Goal: Task Accomplishment & Management: Manage account settings

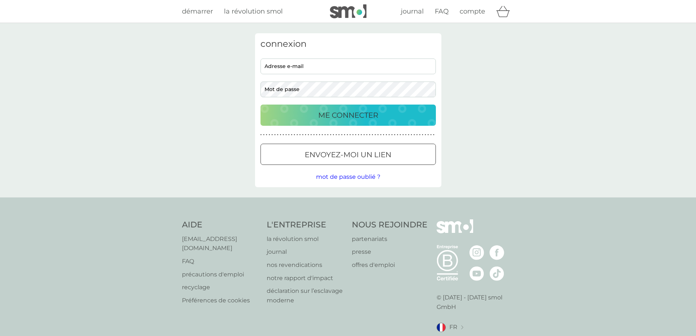
click at [332, 61] on input "adresse e-mail" at bounding box center [348, 66] width 175 height 16
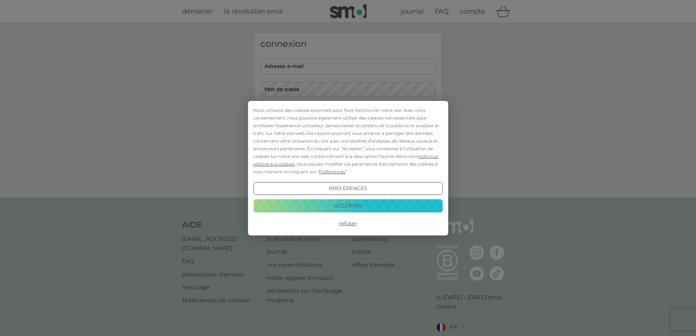
click at [371, 68] on div "Nous utilisons des cookies essentiels pour faire fonctionner notre site. Avec v…" at bounding box center [348, 168] width 696 height 336
click at [373, 210] on button "Accepter" at bounding box center [347, 205] width 189 height 13
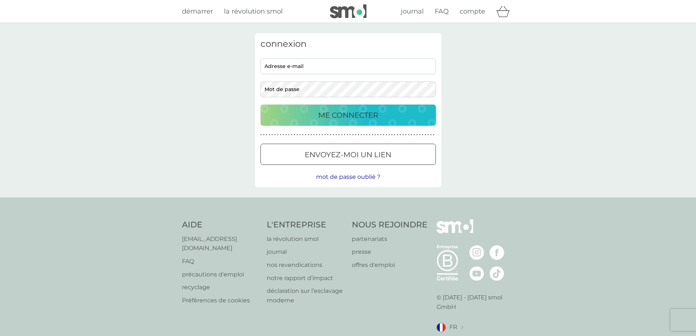
click at [362, 69] on input "adresse e-mail" at bounding box center [348, 66] width 175 height 16
type input "moomojeux@gmail.com"
click at [261, 105] on button "ME CONNECTER" at bounding box center [348, 115] width 175 height 21
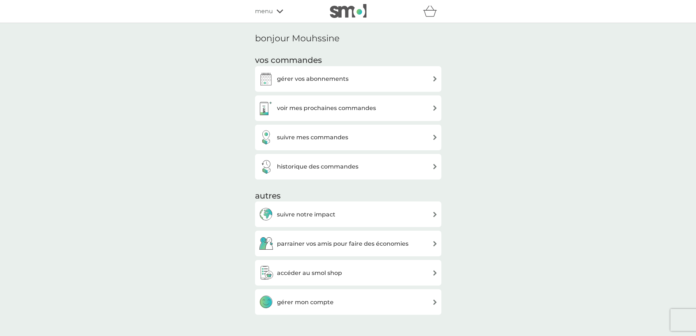
click at [340, 80] on h3 "gérer vos abonnements" at bounding box center [313, 79] width 72 height 10
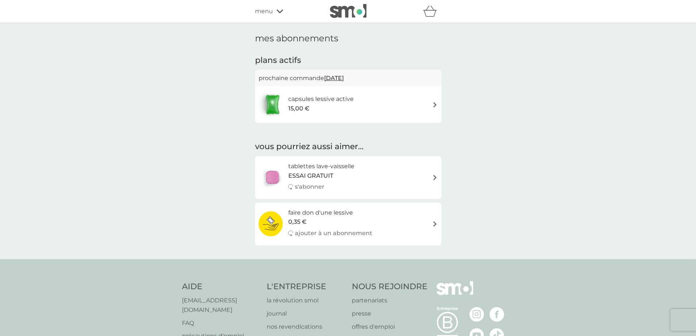
click at [380, 103] on div "capsules lessive active 15,00 €" at bounding box center [348, 105] width 179 height 26
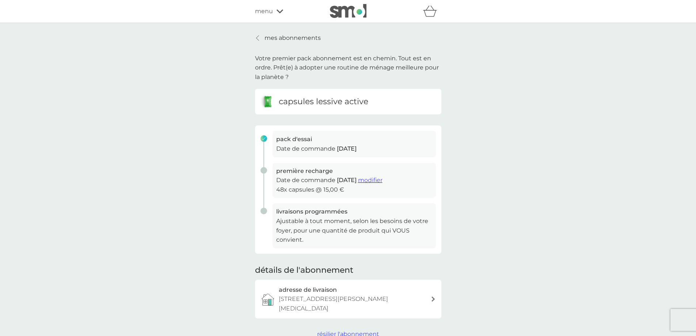
click at [378, 180] on span "modifier" at bounding box center [370, 180] width 24 height 7
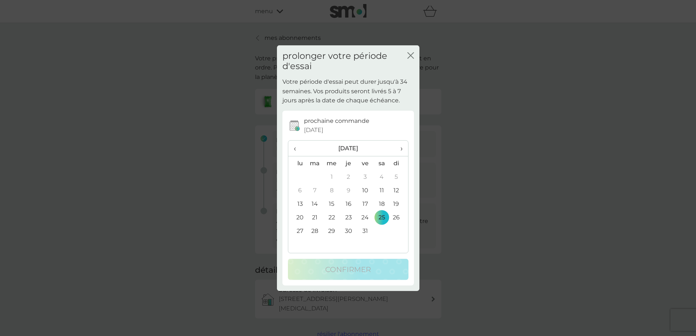
click at [415, 47] on div "prolonger votre période d'essai fermer" at bounding box center [348, 61] width 143 height 32
click at [414, 55] on div "prolonger votre période d'essai fermer" at bounding box center [348, 61] width 143 height 32
click at [412, 60] on button "fermer" at bounding box center [411, 56] width 7 height 8
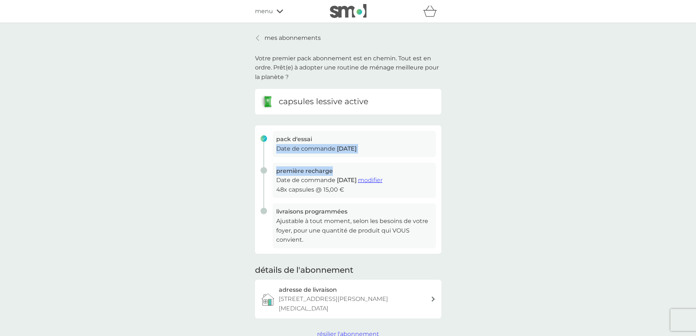
drag, startPoint x: 270, startPoint y: 156, endPoint x: 344, endPoint y: 174, distance: 76.1
click at [344, 174] on div "pack d'essai Date de commande [DATE] première recharge Date de commande [DATE] …" at bounding box center [348, 189] width 186 height 128
click at [344, 174] on h3 "première recharge" at bounding box center [354, 171] width 156 height 10
drag, startPoint x: 325, startPoint y: 171, endPoint x: 335, endPoint y: 181, distance: 14.0
click at [335, 181] on div "première recharge Date de commande [DATE] modifier 48x capsules @ 15,00 €" at bounding box center [354, 180] width 163 height 35
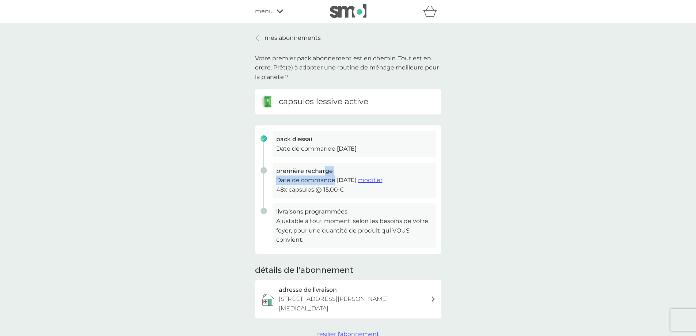
click at [321, 182] on p "Date de commande [DATE] modifier" at bounding box center [354, 180] width 156 height 10
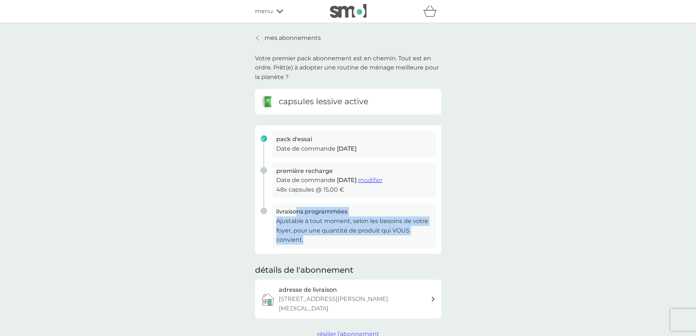
drag, startPoint x: 302, startPoint y: 228, endPoint x: 315, endPoint y: 238, distance: 16.1
click at [315, 238] on div "livraisons programmées Ajustable à tout moment, selon les besoins de votre foye…" at bounding box center [354, 225] width 163 height 45
click at [315, 238] on p "Ajustable à tout moment, selon les besoins de votre foyer, pour une quantité de…" at bounding box center [354, 230] width 156 height 28
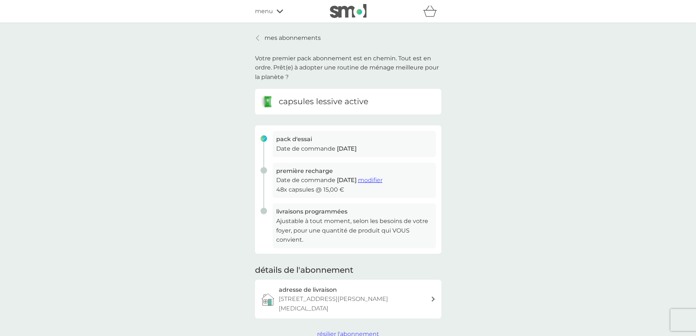
scroll to position [178, 0]
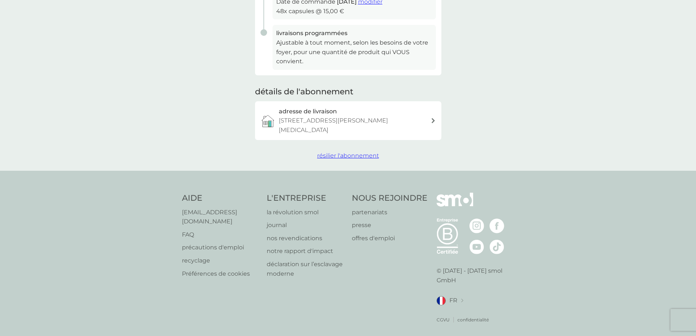
click at [353, 117] on p "[STREET_ADDRESS][PERSON_NAME][MEDICAL_DATA]" at bounding box center [355, 125] width 152 height 19
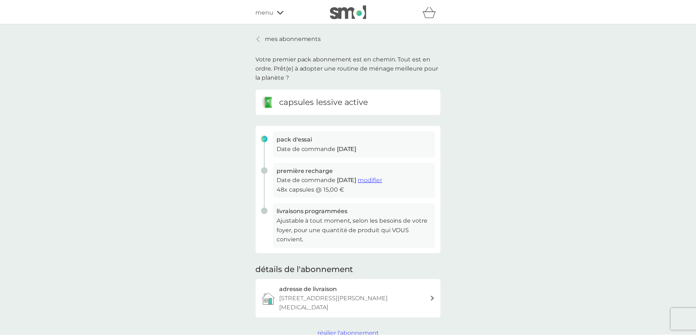
scroll to position [178, 0]
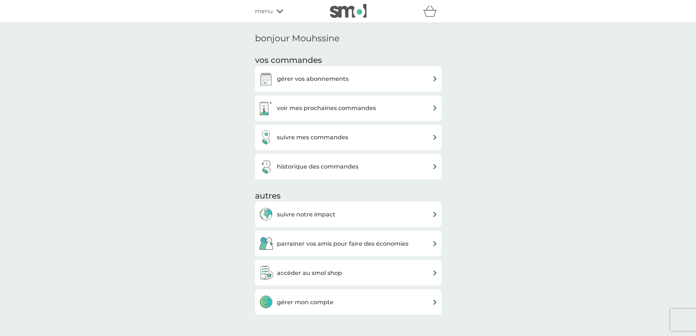
click at [305, 128] on div "suivre mes commandes" at bounding box center [348, 138] width 186 height 26
click at [314, 138] on h3 "suivre mes commandes" at bounding box center [312, 138] width 71 height 10
click at [325, 110] on h3 "voir mes prochaines commandes" at bounding box center [326, 108] width 99 height 10
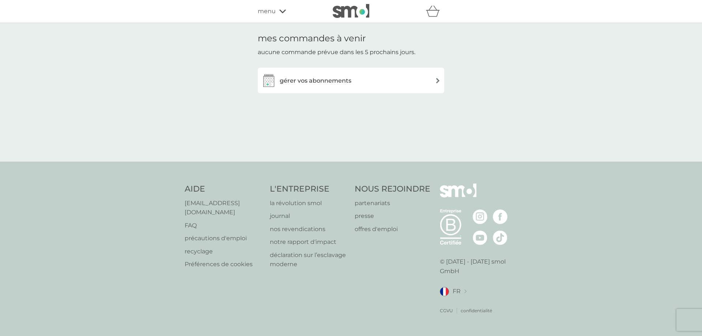
click at [334, 84] on h3 "gérer vos abonnements" at bounding box center [316, 81] width 72 height 10
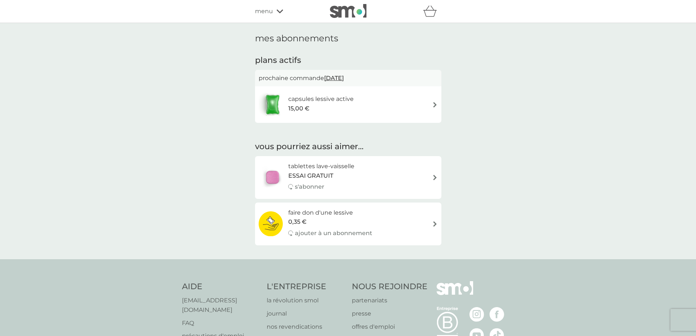
click at [336, 81] on span "[DATE]" at bounding box center [334, 78] width 20 height 14
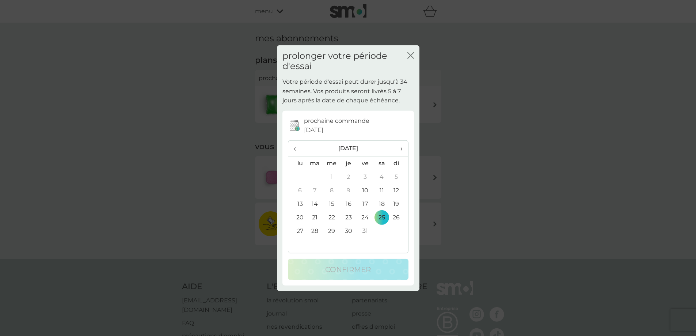
click at [367, 230] on td "31" at bounding box center [365, 231] width 17 height 14
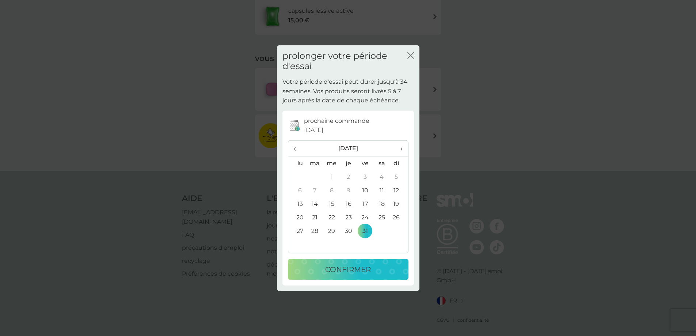
scroll to position [15, 0]
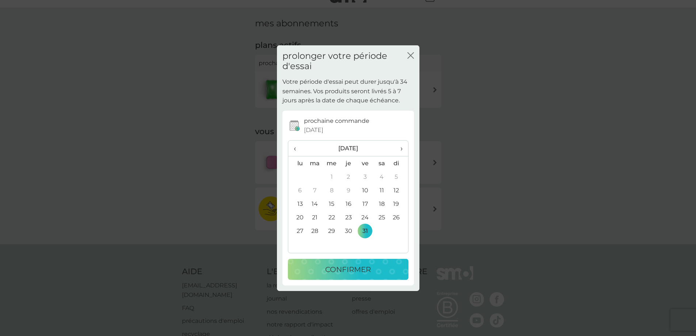
click at [370, 266] on p "confirmer" at bounding box center [348, 270] width 46 height 12
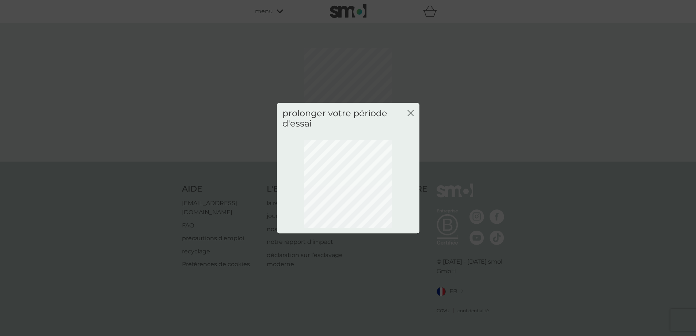
scroll to position [0, 0]
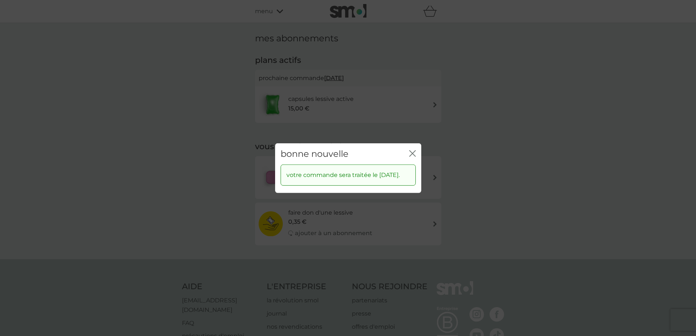
click at [411, 150] on icon "fermer" at bounding box center [412, 153] width 7 height 7
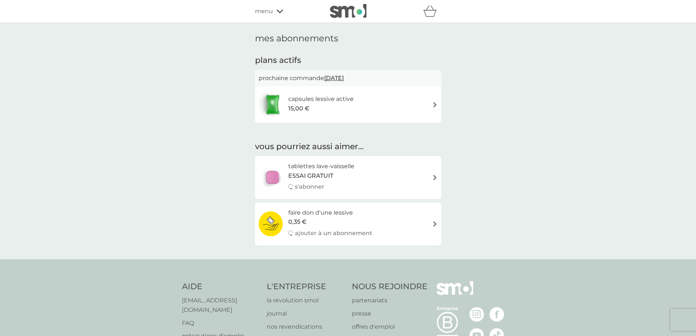
click at [344, 76] on span "[DATE]" at bounding box center [334, 78] width 20 height 14
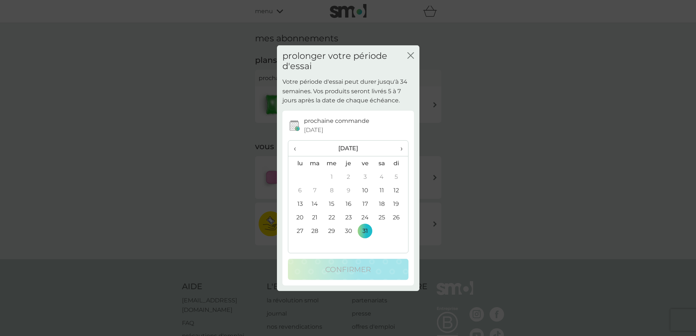
click at [409, 52] on icon "fermer" at bounding box center [411, 55] width 7 height 7
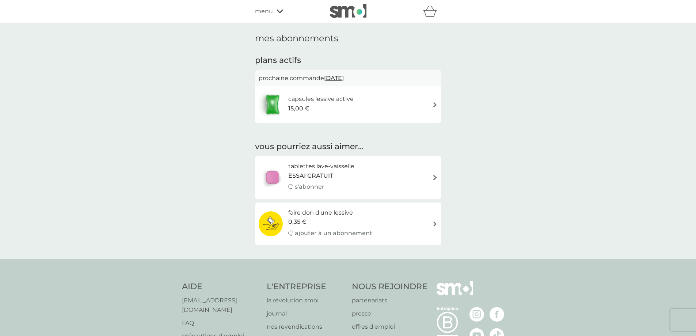
click at [434, 106] on img at bounding box center [434, 104] width 5 height 5
